Goal: Transaction & Acquisition: Purchase product/service

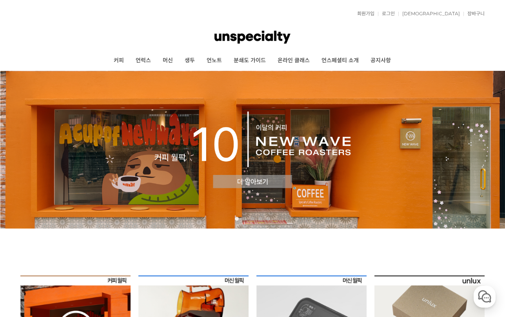
click at [145, 126] on img at bounding box center [252, 150] width 505 height 158
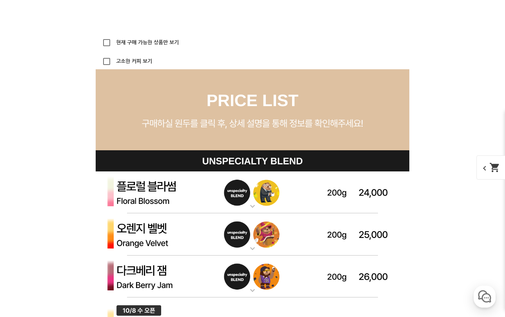
scroll to position [2207, 0]
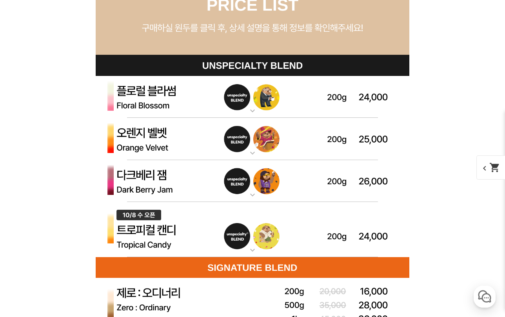
click at [258, 201] on img at bounding box center [252, 181] width 313 height 42
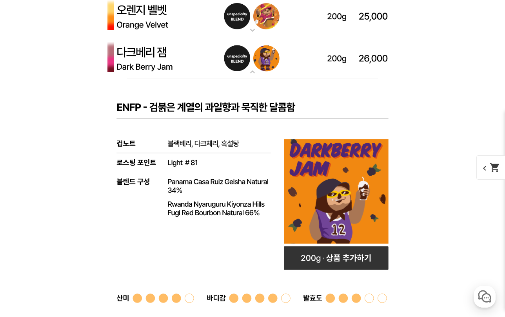
scroll to position [2194, 0]
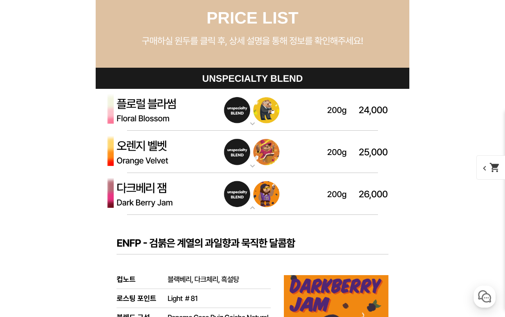
click at [255, 212] on mat-icon "expand_more" at bounding box center [252, 207] width 16 height 9
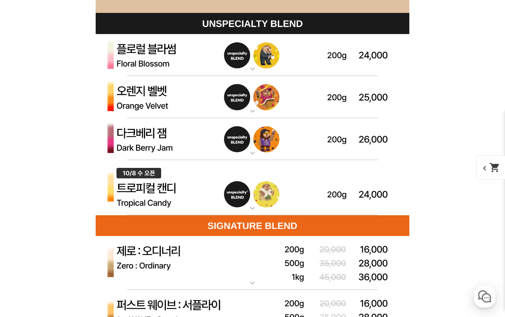
scroll to position [2335, 0]
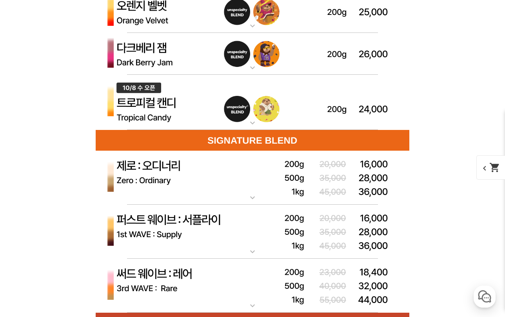
click at [251, 205] on p "퍼스트 웨이브 : 서플라이 (하우스 블렌드)" at bounding box center [252, 208] width 313 height 6
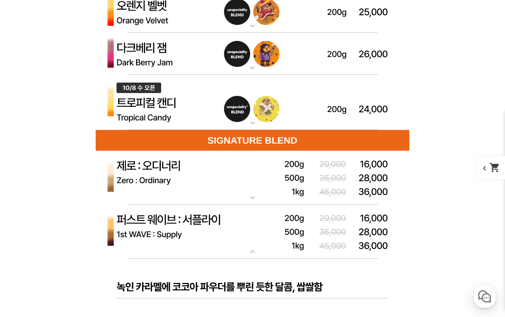
click at [253, 200] on mat-icon "expand_more" at bounding box center [252, 197] width 16 height 9
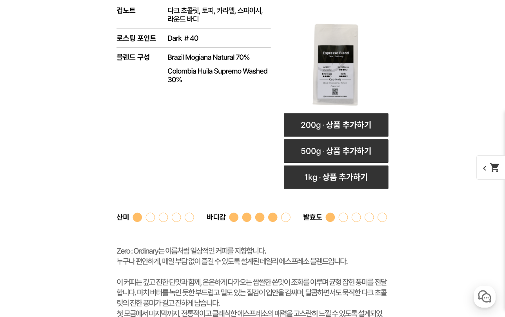
scroll to position [2684, 0]
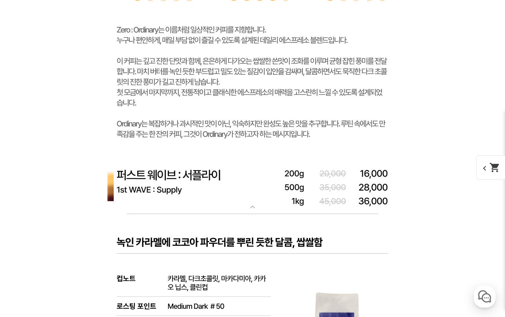
click at [249, 209] on mat-icon "expand_more" at bounding box center [252, 207] width 16 height 9
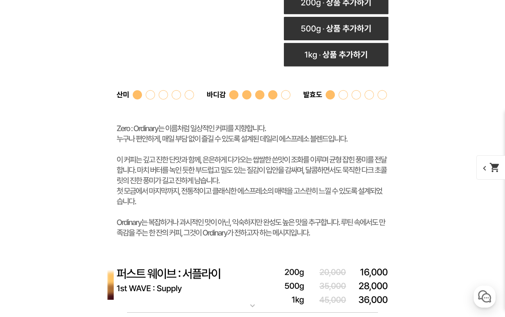
scroll to position [2585, 0]
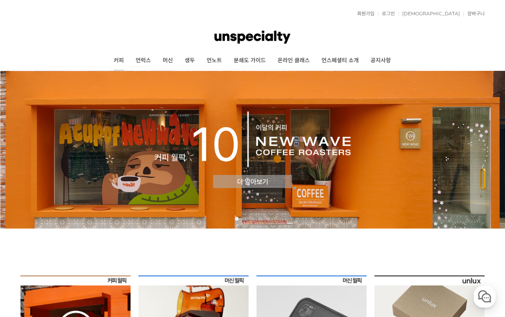
click at [112, 62] on link "커피" at bounding box center [119, 61] width 22 height 20
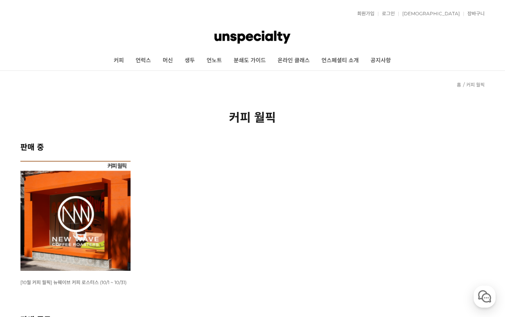
scroll to position [206, 0]
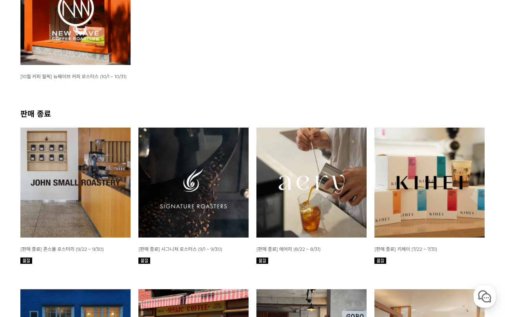
click at [106, 171] on img at bounding box center [75, 183] width 110 height 110
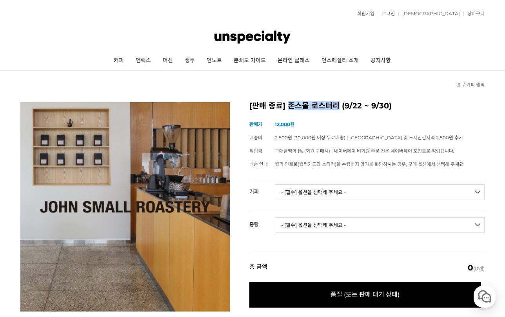
drag, startPoint x: 288, startPoint y: 107, endPoint x: 337, endPoint y: 107, distance: 49.0
click at [337, 107] on h2 "[판매 종료] 존스몰 로스터리 (9/22 ~ 9/30)" at bounding box center [366, 106] width 235 height 8
